Goal: Information Seeking & Learning: Learn about a topic

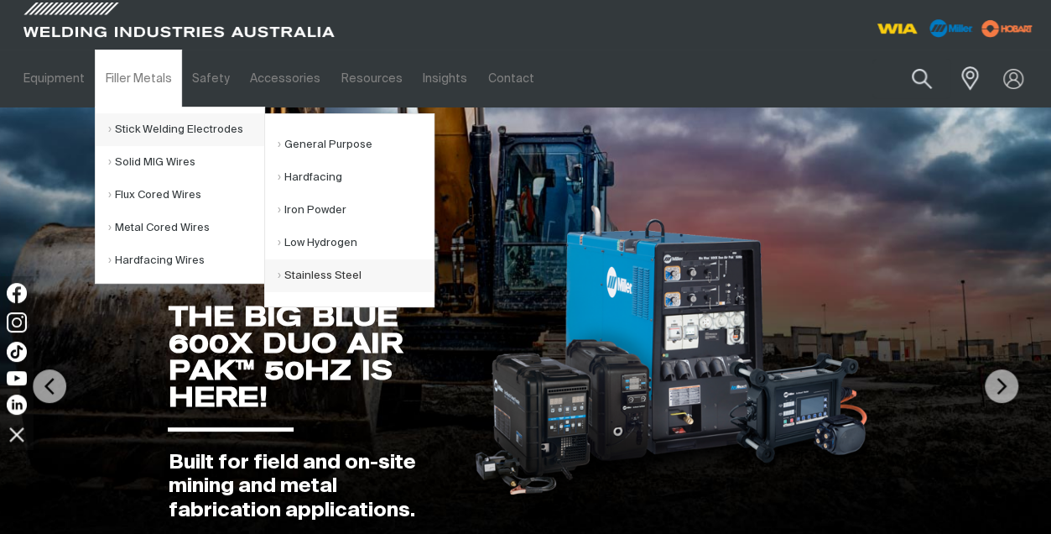
click at [316, 274] on link "Stainless Steel" at bounding box center [356, 275] width 156 height 33
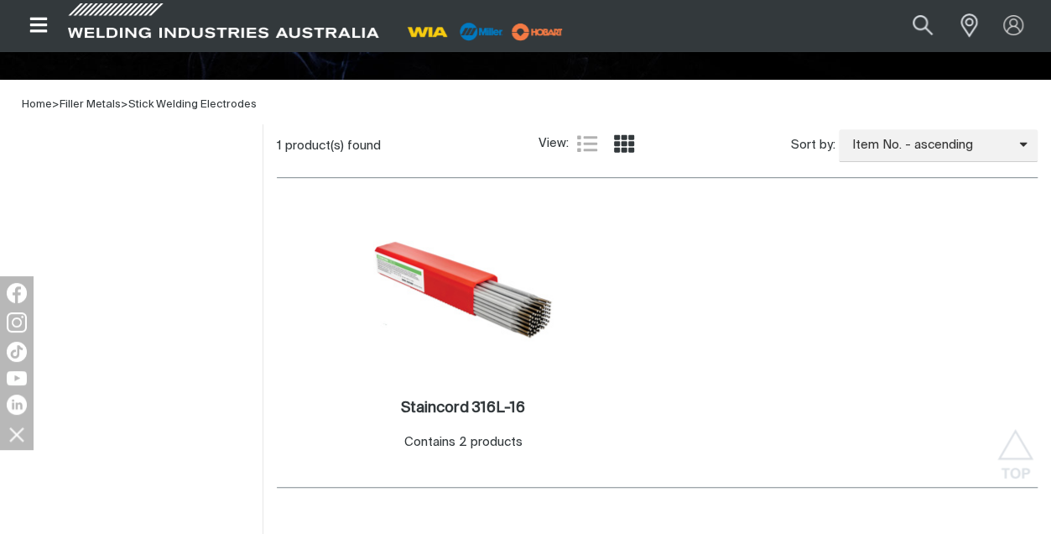
scroll to position [369, 0]
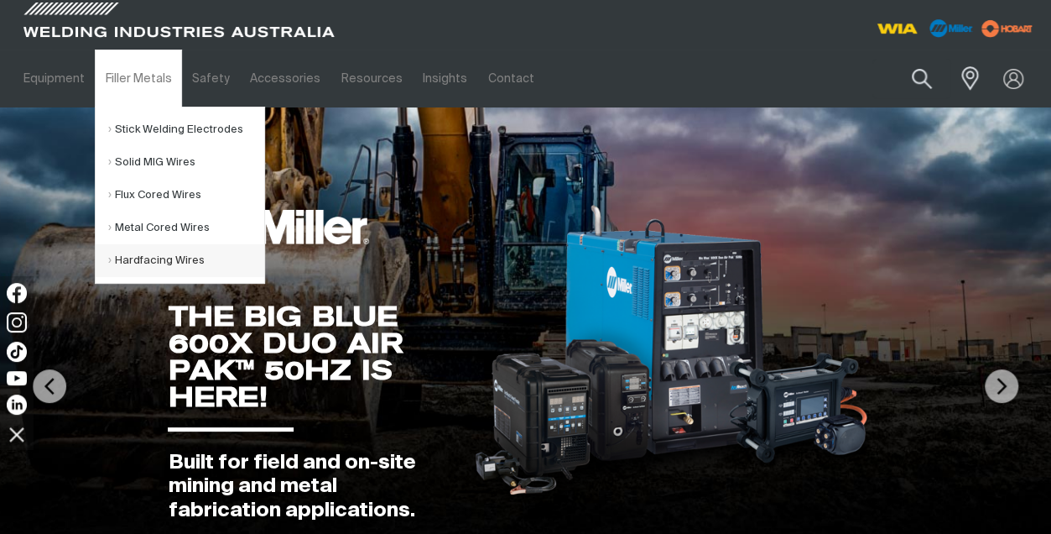
click at [154, 254] on link "Hardfacing Wires" at bounding box center [186, 260] width 156 height 33
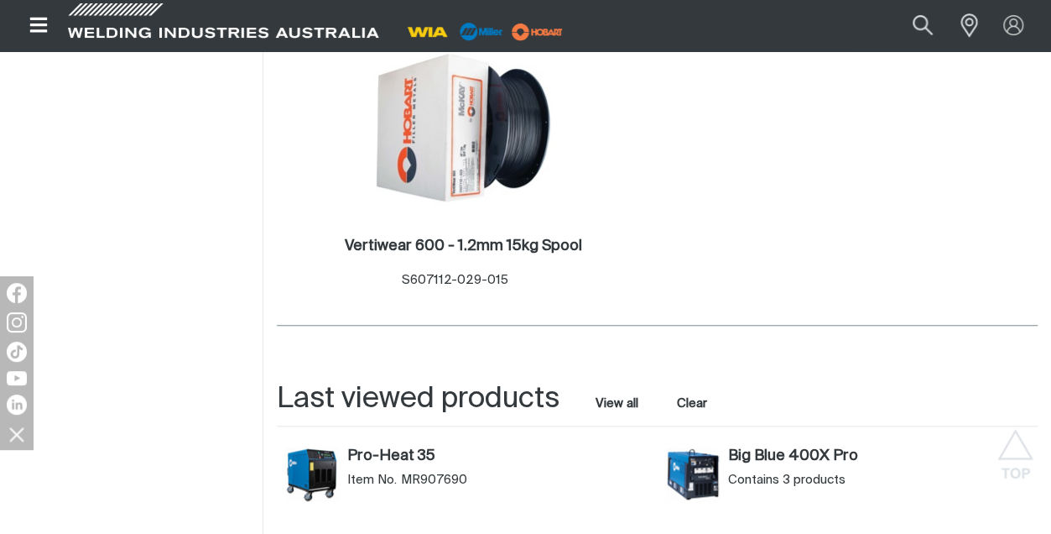
scroll to position [537, 0]
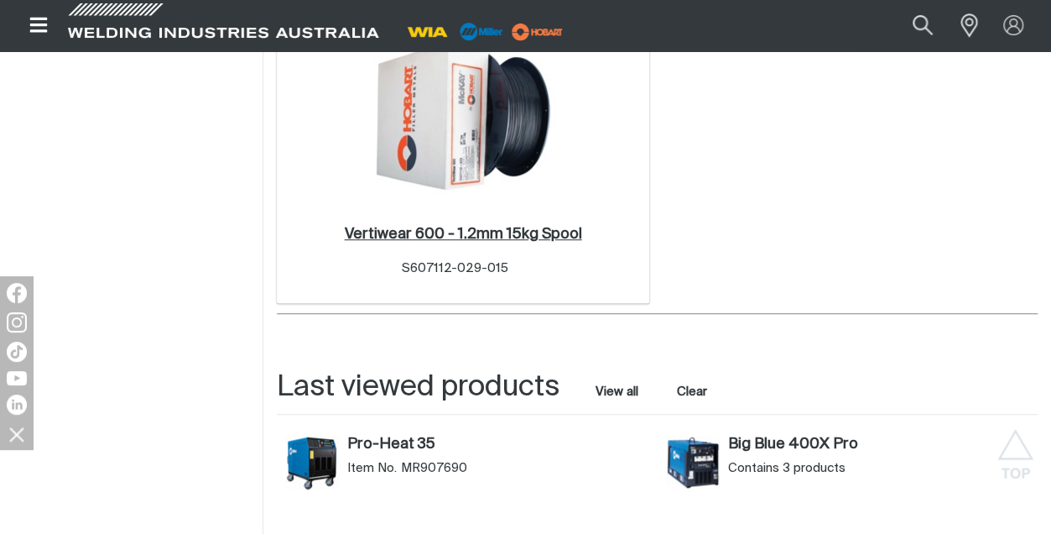
click at [451, 236] on h2 "Vertiwear 600 - 1.2mm 15kg Spool ." at bounding box center [462, 234] width 237 height 15
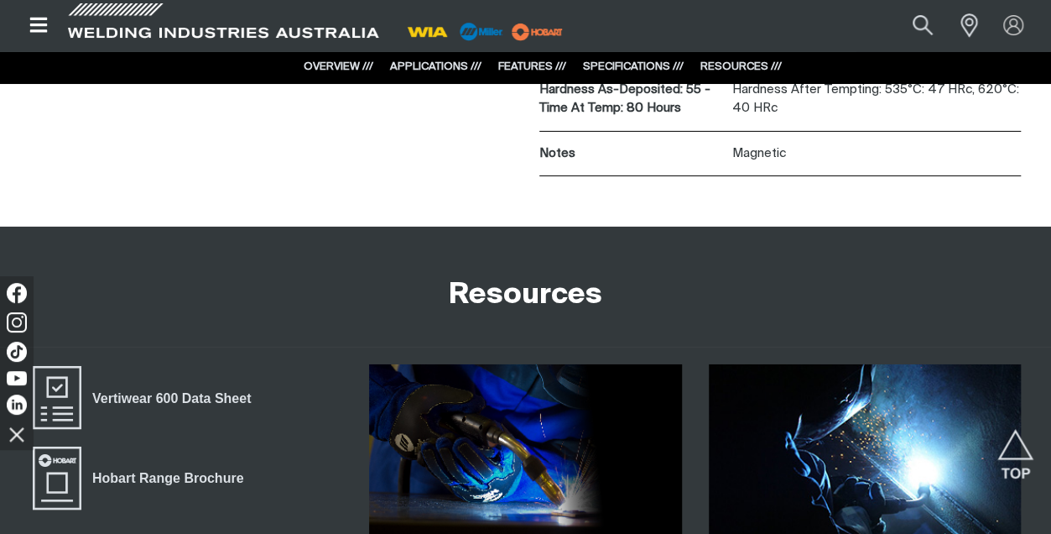
scroll to position [2925, 0]
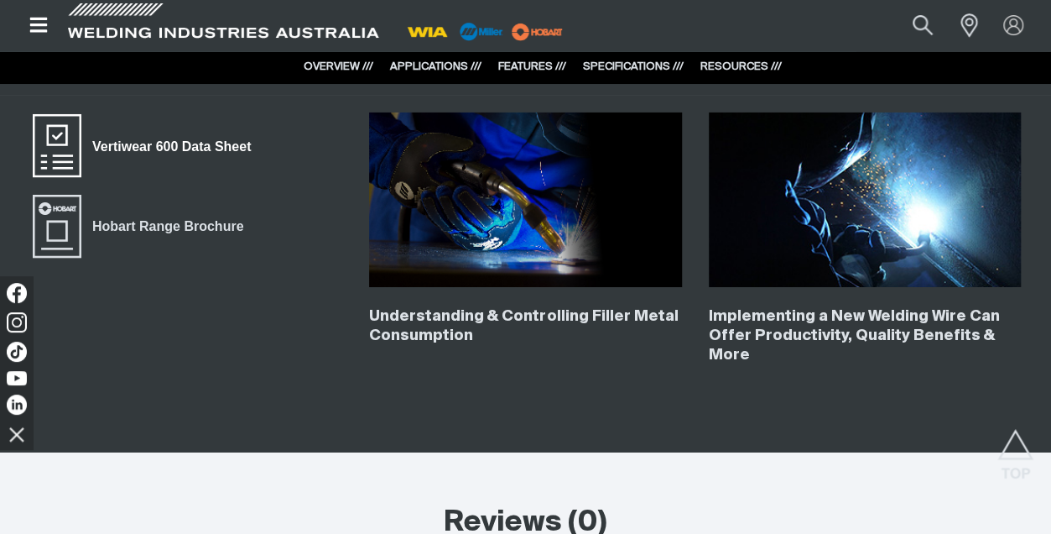
click at [164, 136] on span "Vertiwear 600 Data Sheet" at bounding box center [171, 147] width 180 height 22
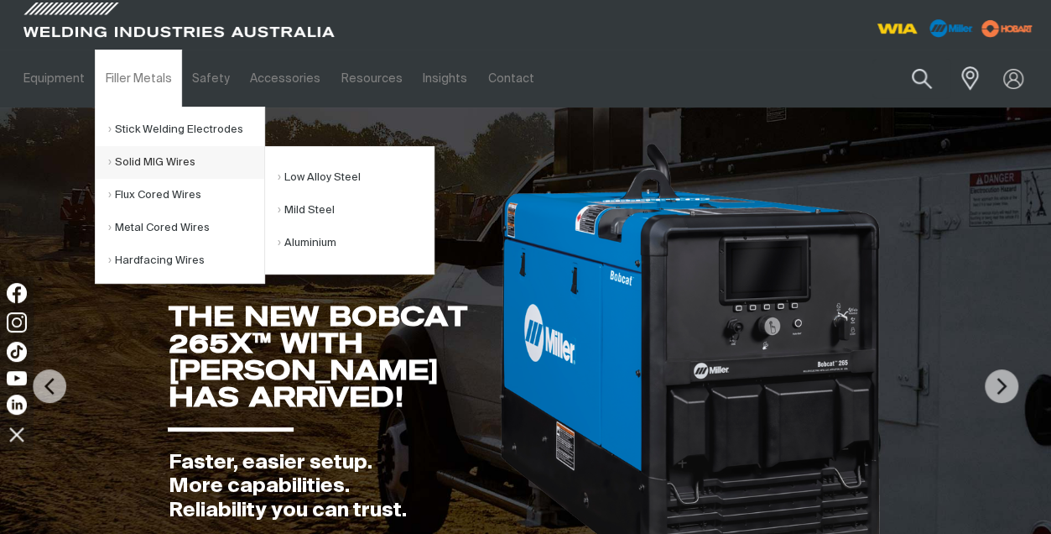
click at [139, 160] on link "Solid MIG Wires" at bounding box center [186, 162] width 156 height 33
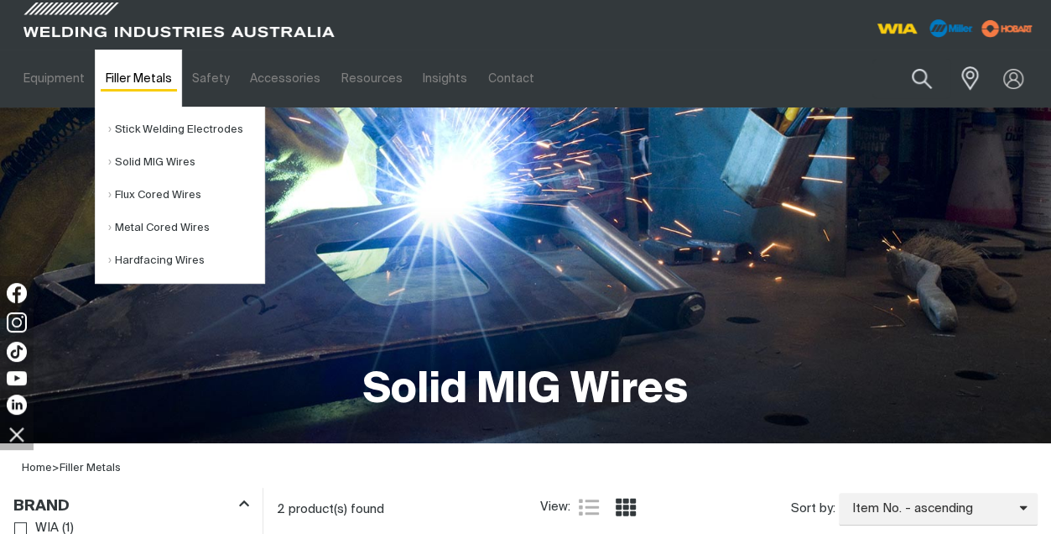
click at [137, 78] on link "Filler Metals" at bounding box center [138, 79] width 86 height 58
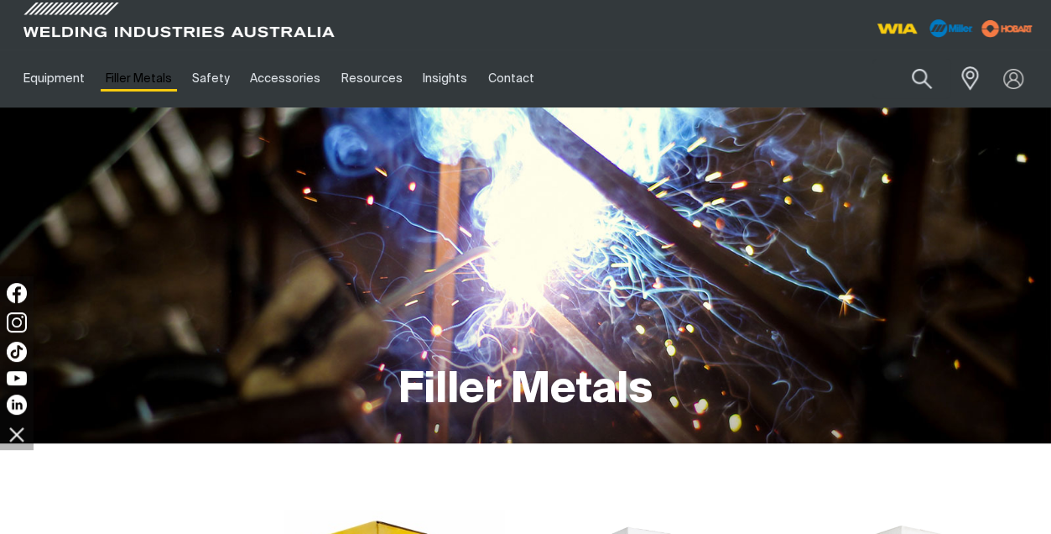
click at [137, 78] on link "Filler Metals" at bounding box center [138, 79] width 86 height 58
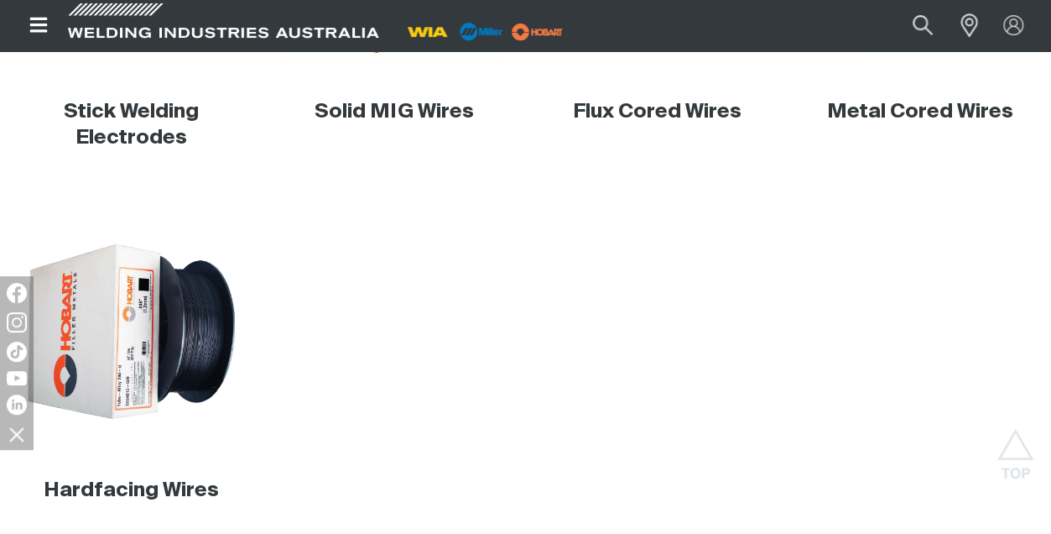
scroll to position [839, 0]
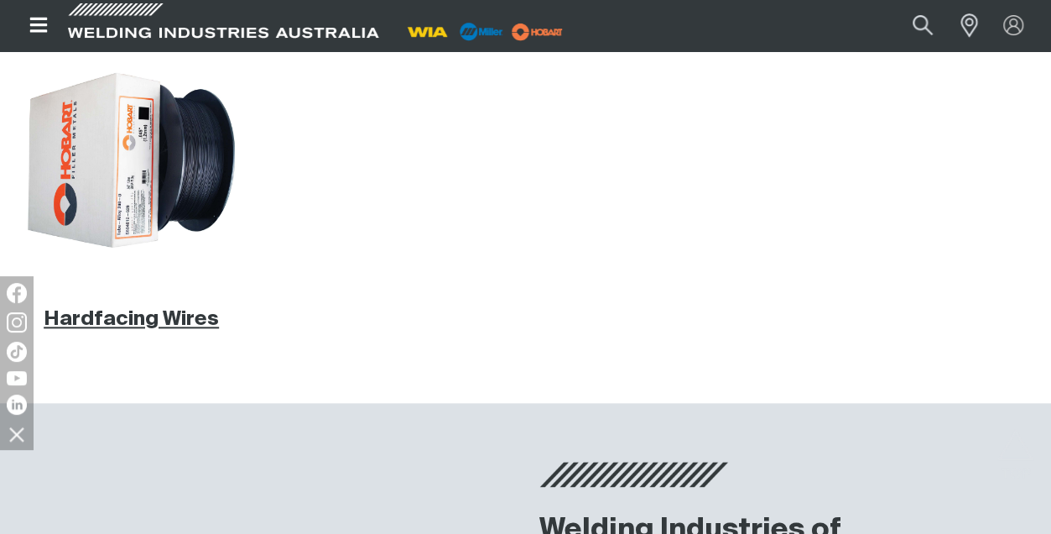
click at [112, 313] on link "Hardfacing Wires" at bounding box center [131, 319] width 175 height 20
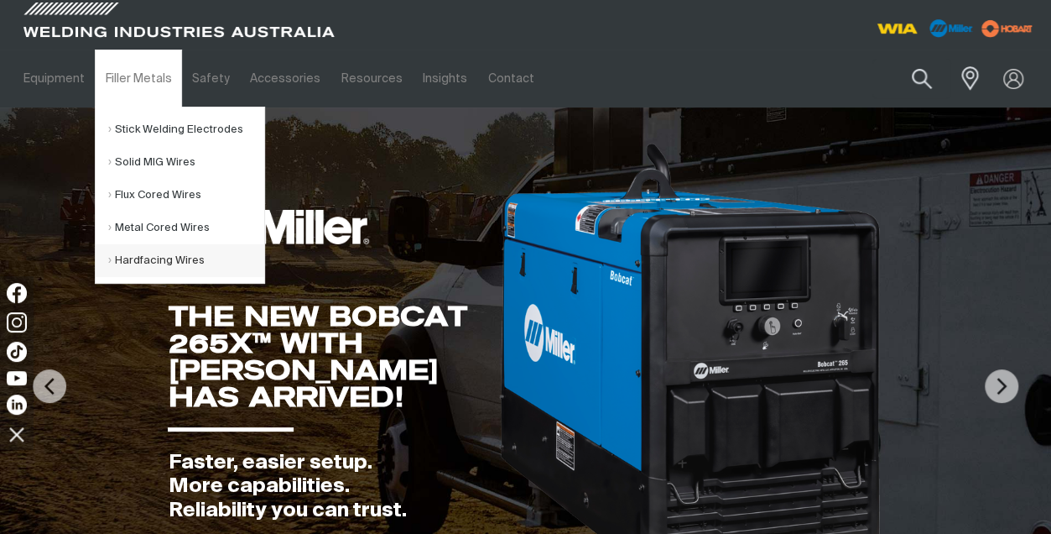
click at [159, 257] on link "Hardfacing Wires" at bounding box center [186, 260] width 156 height 33
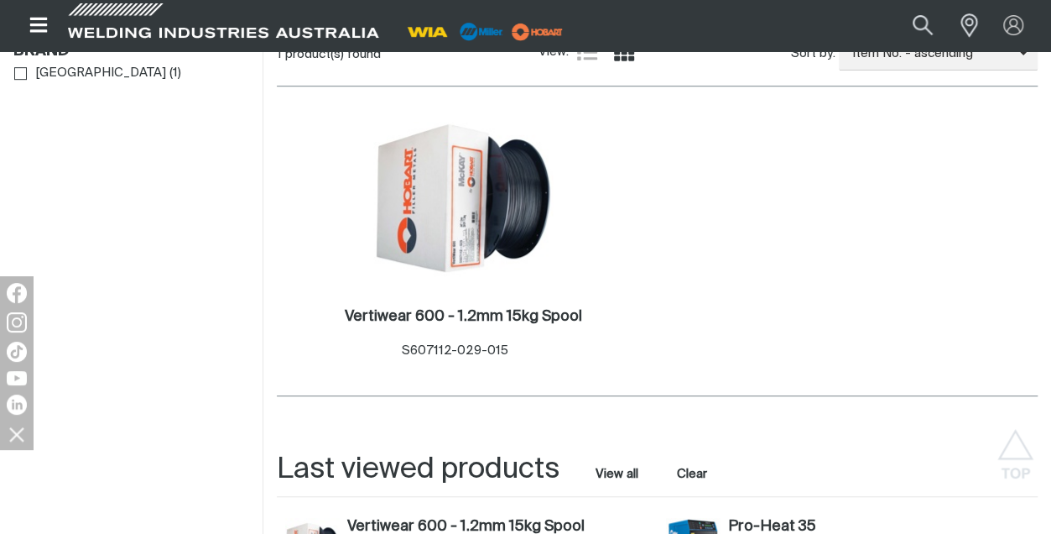
scroll to position [430, 0]
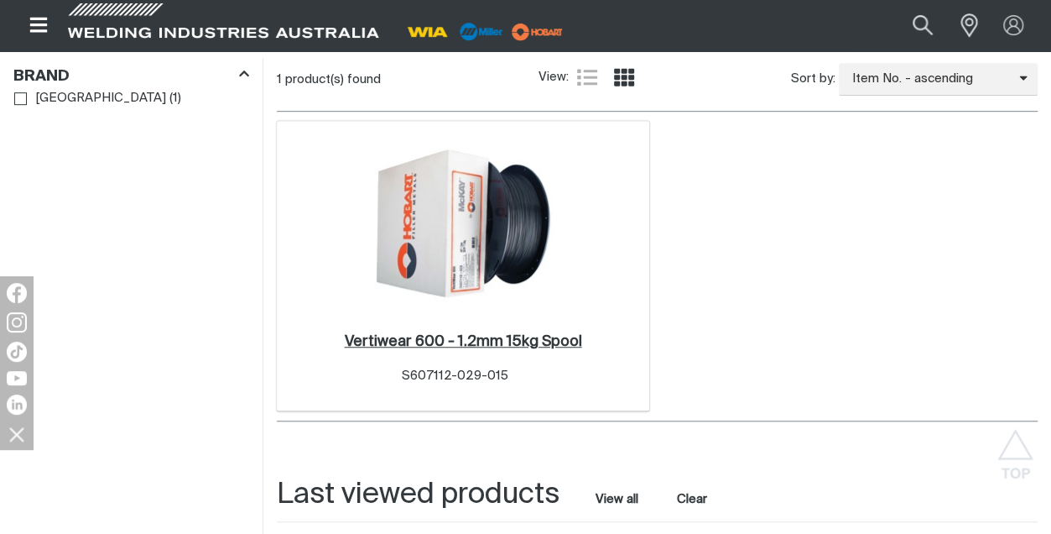
click at [491, 341] on h2 "Vertiwear 600 - 1.2mm 15kg Spool ." at bounding box center [462, 341] width 237 height 15
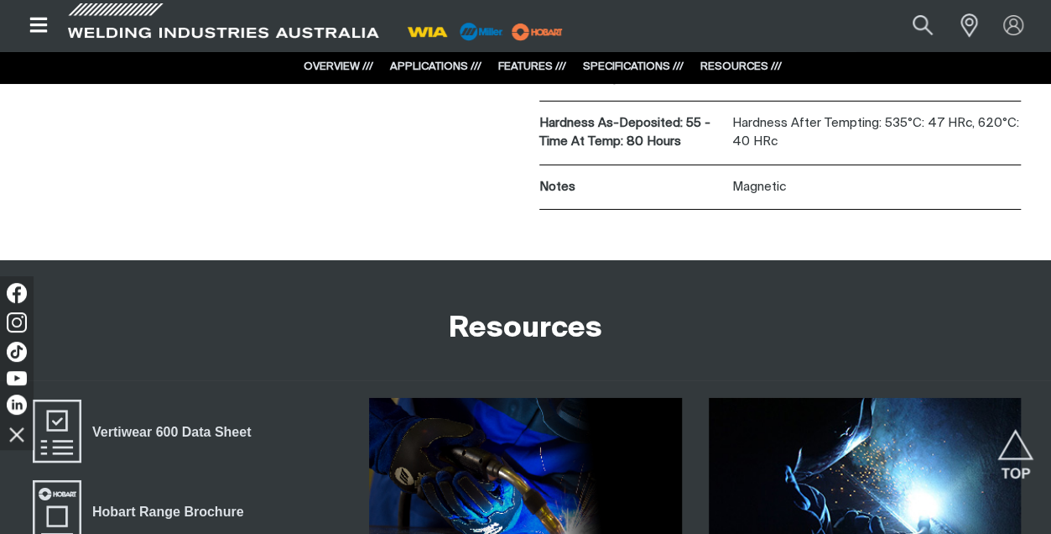
scroll to position [2707, 0]
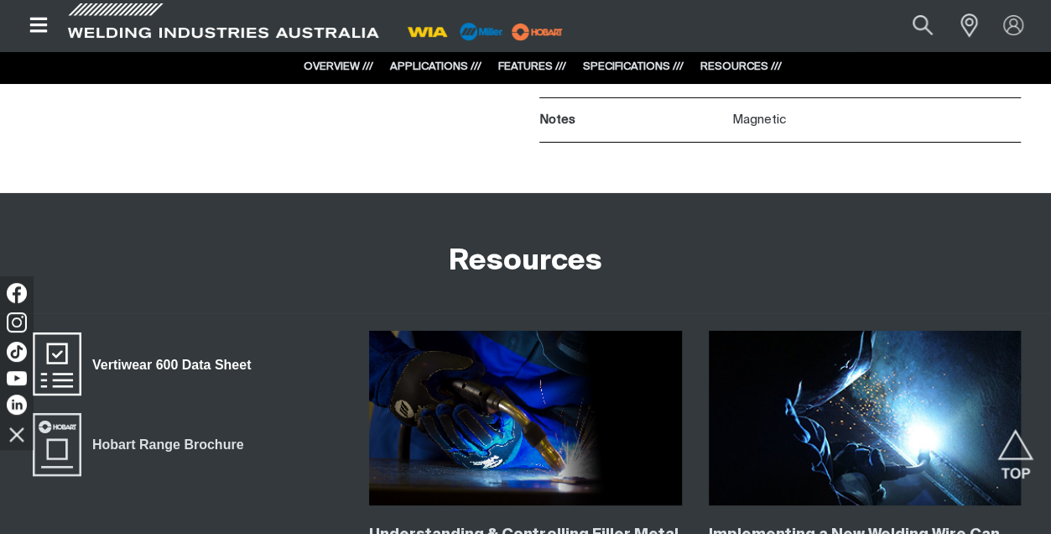
click at [170, 354] on span "Vertiwear 600 Data Sheet" at bounding box center [171, 365] width 180 height 22
